Goal: Information Seeking & Learning: Find specific page/section

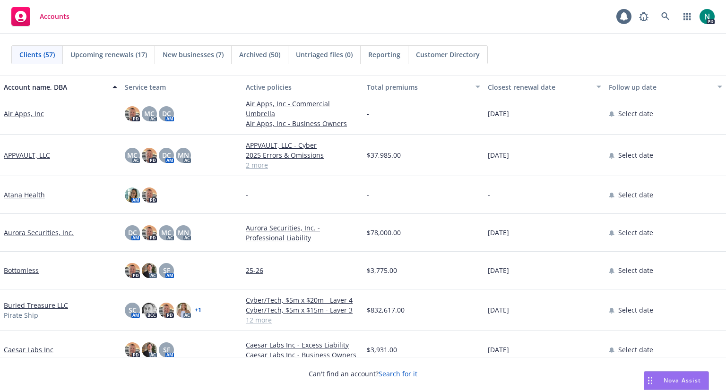
scroll to position [132, 0]
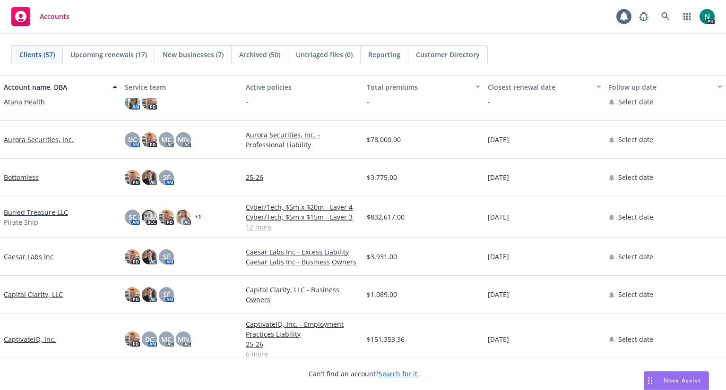
click at [23, 212] on link "Buried Treasure LLC" at bounding box center [36, 212] width 64 height 10
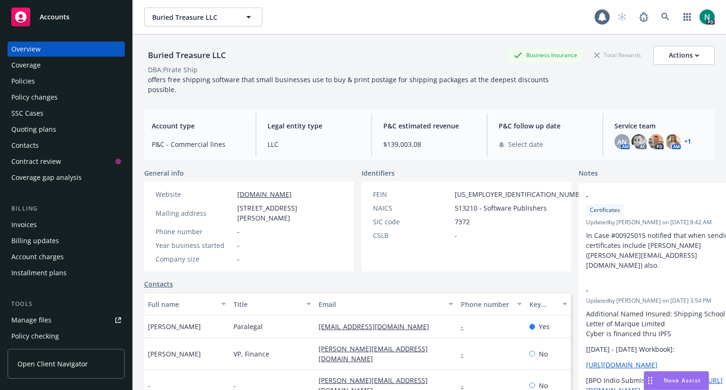
click at [25, 85] on div "Policies" at bounding box center [23, 81] width 24 height 15
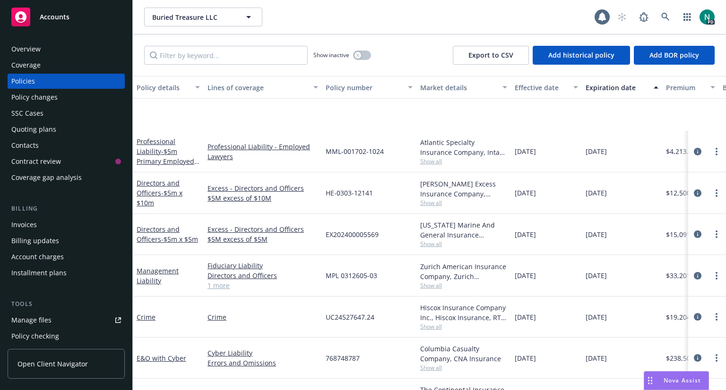
scroll to position [232, 0]
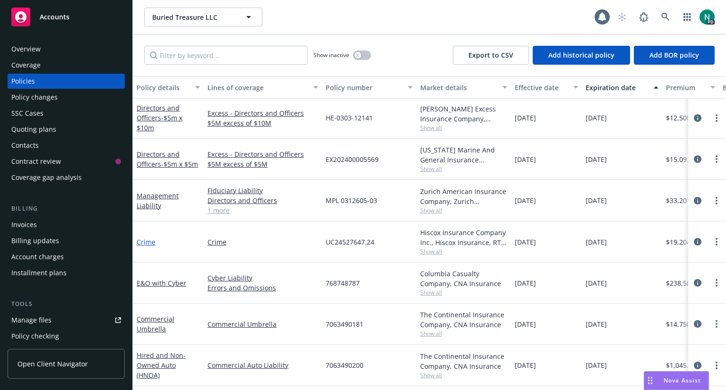
click at [144, 240] on link "Crime" at bounding box center [146, 242] width 19 height 9
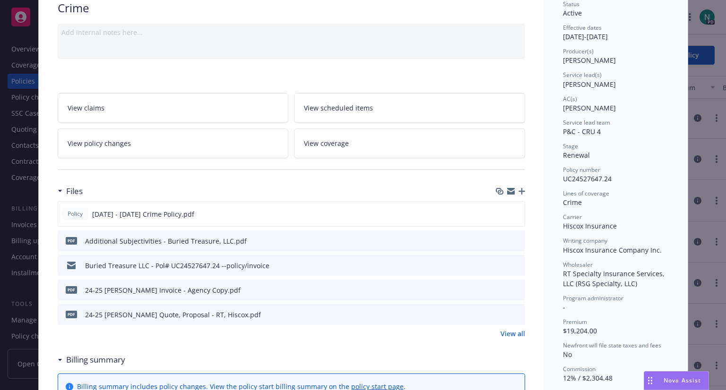
scroll to position [79, 0]
click at [513, 212] on icon "preview file" at bounding box center [515, 212] width 9 height 7
